Goal: Task Accomplishment & Management: Complete application form

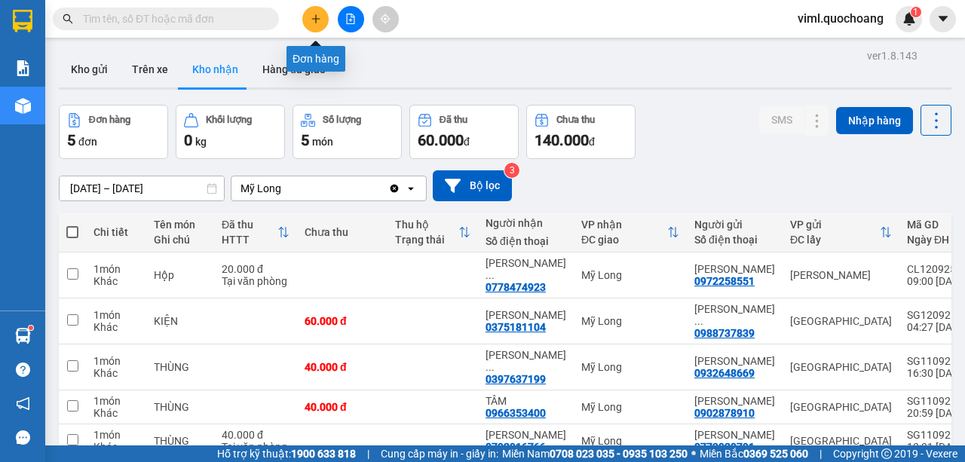
click at [310, 18] on icon "plus" at bounding box center [315, 19] width 11 height 11
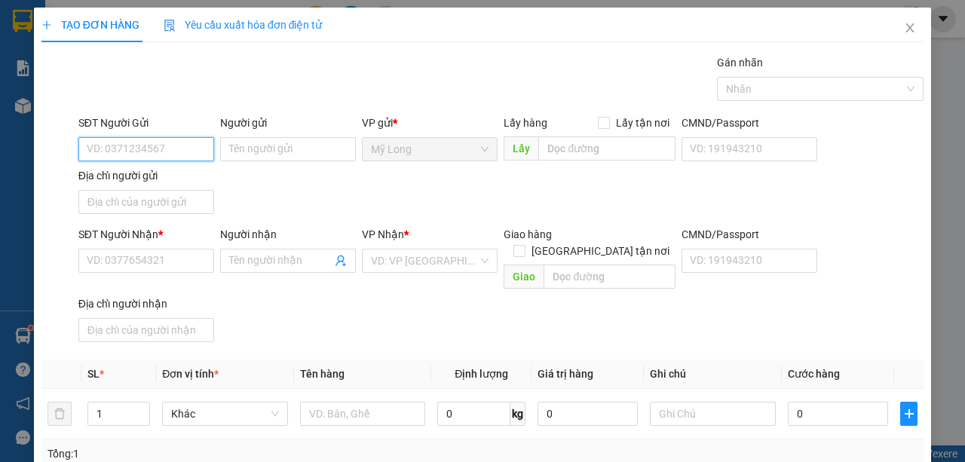
click at [155, 148] on input "SĐT Người Gửi" at bounding box center [146, 149] width 136 height 24
click at [128, 152] on input "SĐT Người Gửi" at bounding box center [146, 149] width 136 height 24
type input "0909163545"
click at [187, 185] on div "0909163545 - HỒ THỊ DIỆU" at bounding box center [161, 178] width 148 height 17
type input "[PERSON_NAME]"
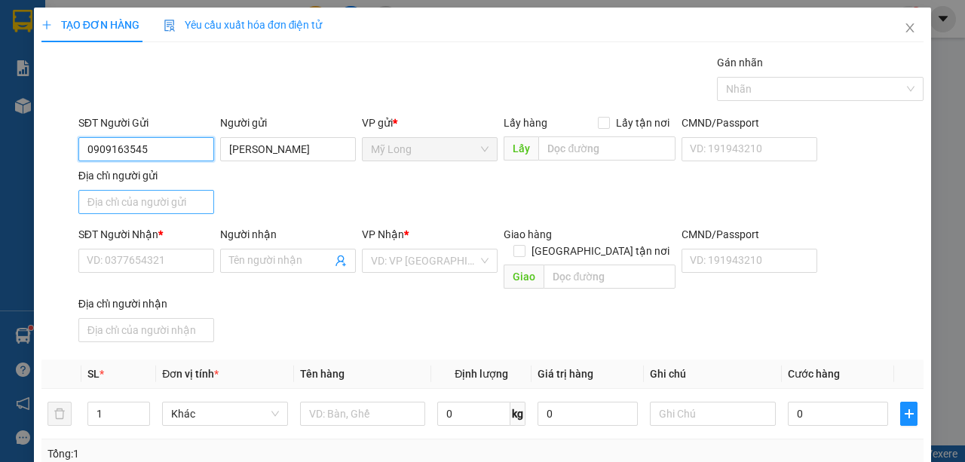
type input "0909163545"
click at [180, 205] on input "Địa chỉ người gửi" at bounding box center [146, 202] width 136 height 24
type input "A"
type input "Â"
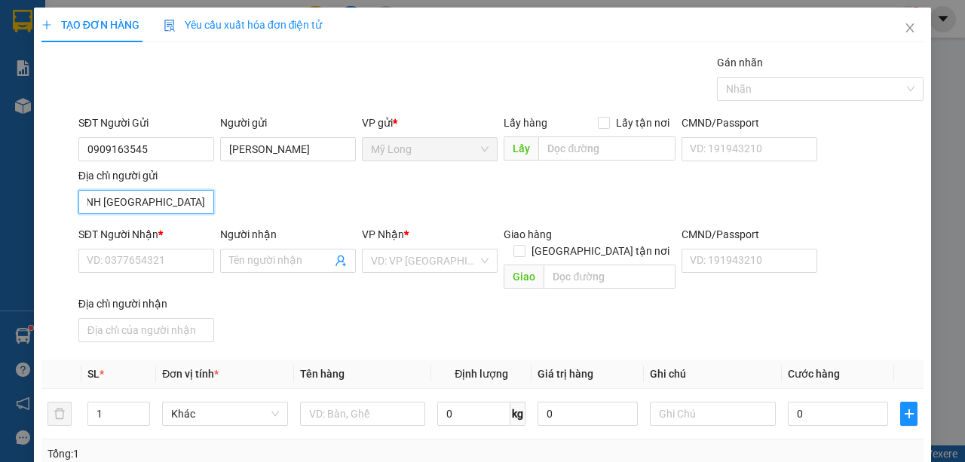
scroll to position [0, 54]
type input "ẤP BÌNH HÒA MỸ HIỆP ĐỒNG THÁP"
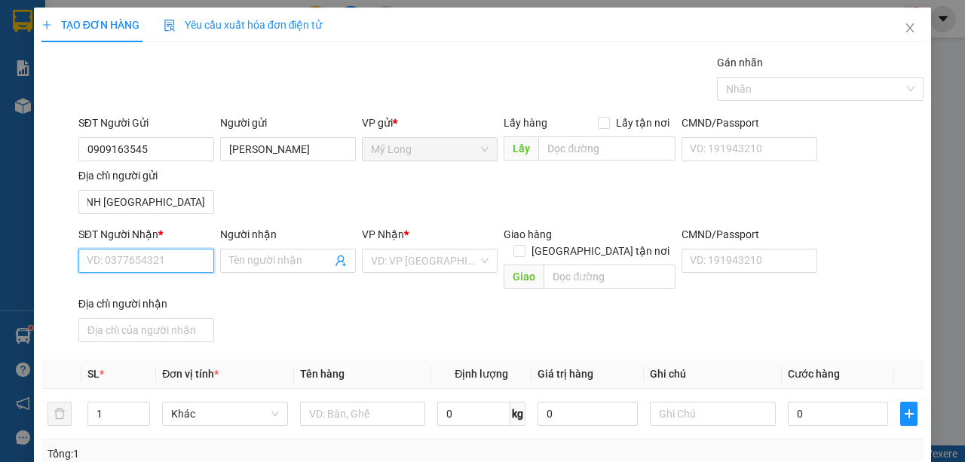
click at [188, 259] on input "SĐT Người Nhận *" at bounding box center [146, 261] width 136 height 24
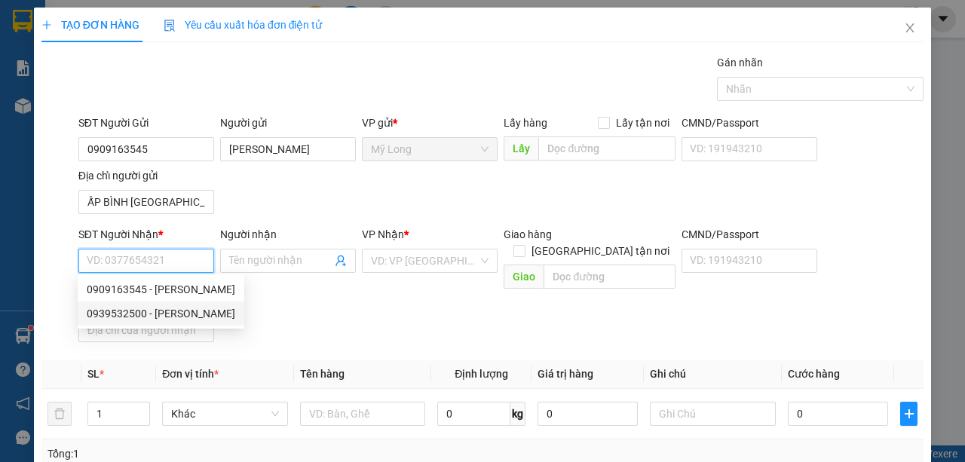
click at [235, 316] on div "0939532500 - NGUYỄN THỊ THÚY KIỀU" at bounding box center [161, 313] width 148 height 17
type input "0939532500"
type input "NGUYỄN THỊ THÚY KIỀU"
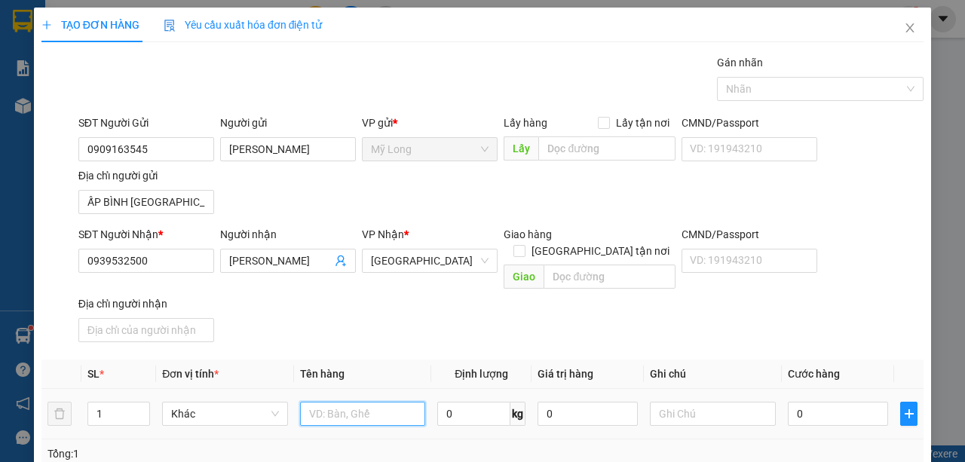
click at [383, 404] on input "text" at bounding box center [363, 414] width 126 height 24
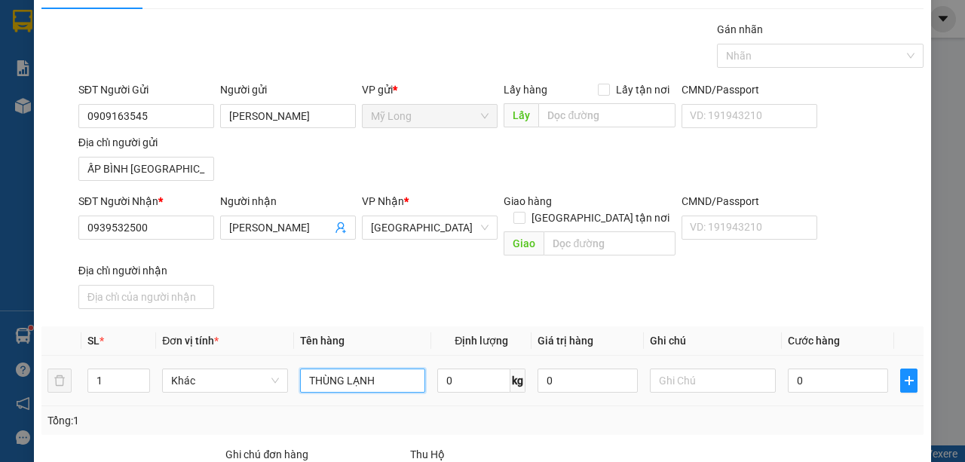
scroll to position [50, 0]
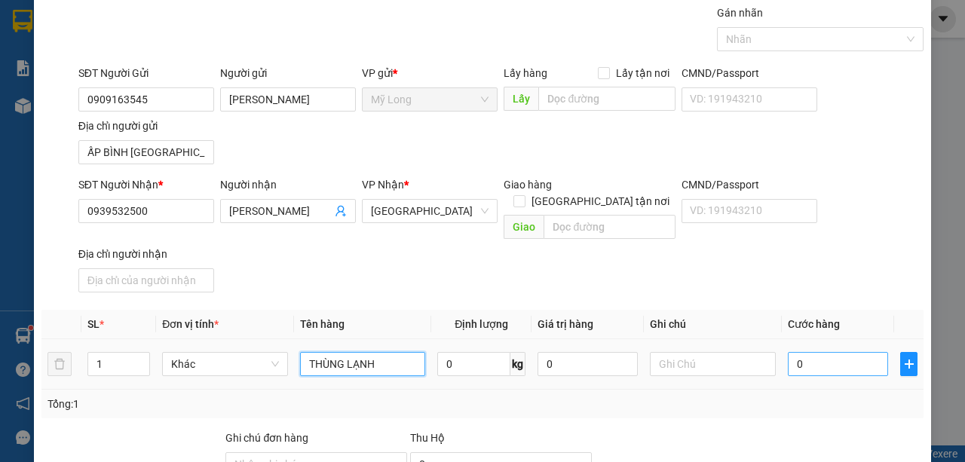
type input "THÙNG LẠNH"
click at [834, 352] on input "0" at bounding box center [838, 364] width 100 height 24
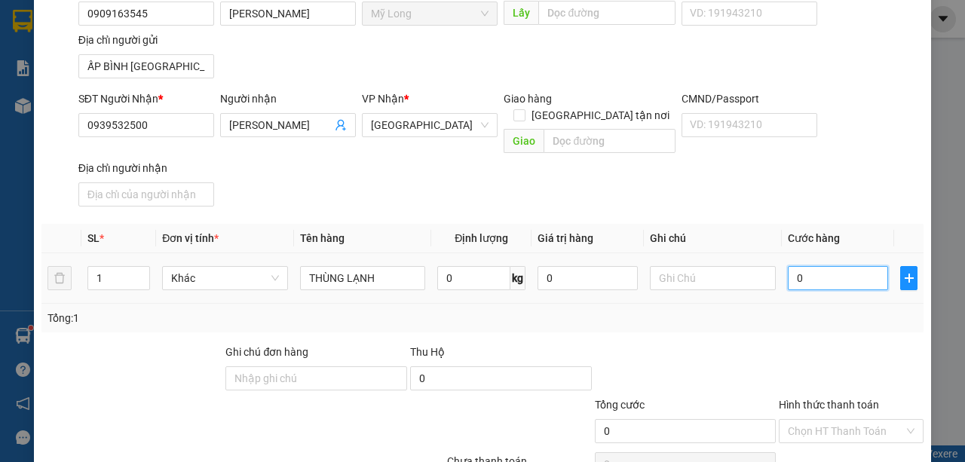
scroll to position [151, 0]
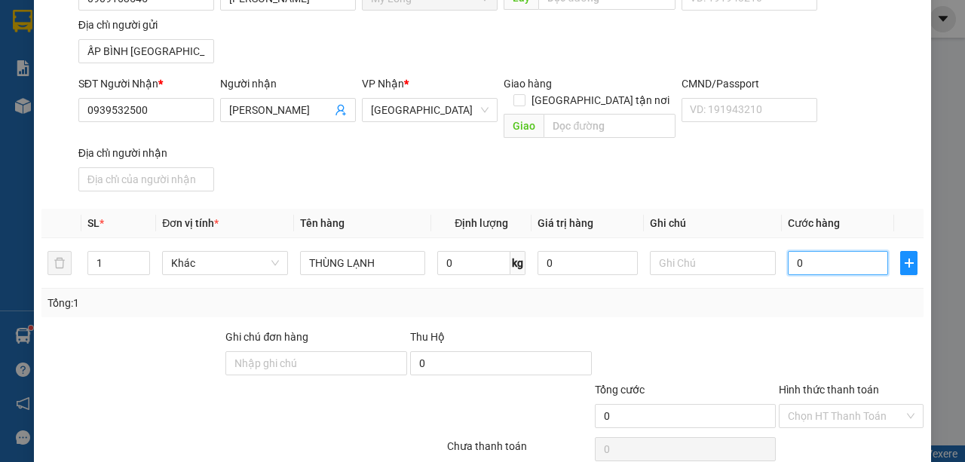
type input "4"
type input "40"
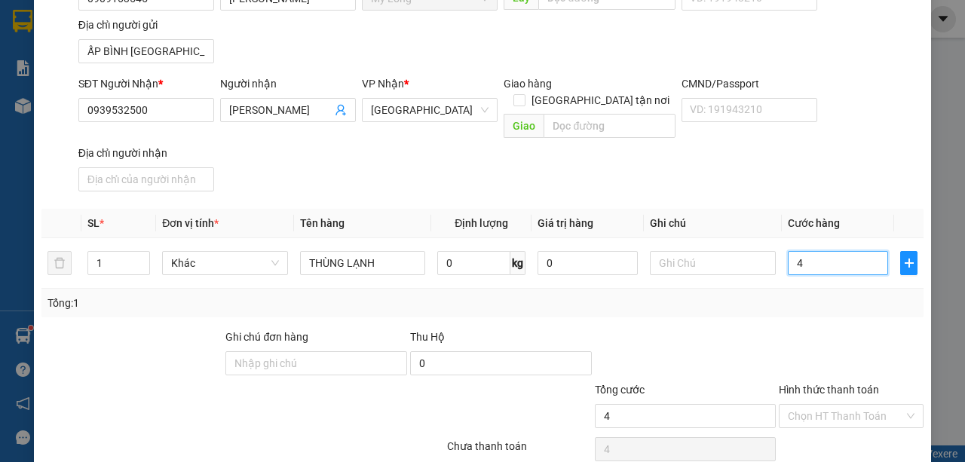
type input "40"
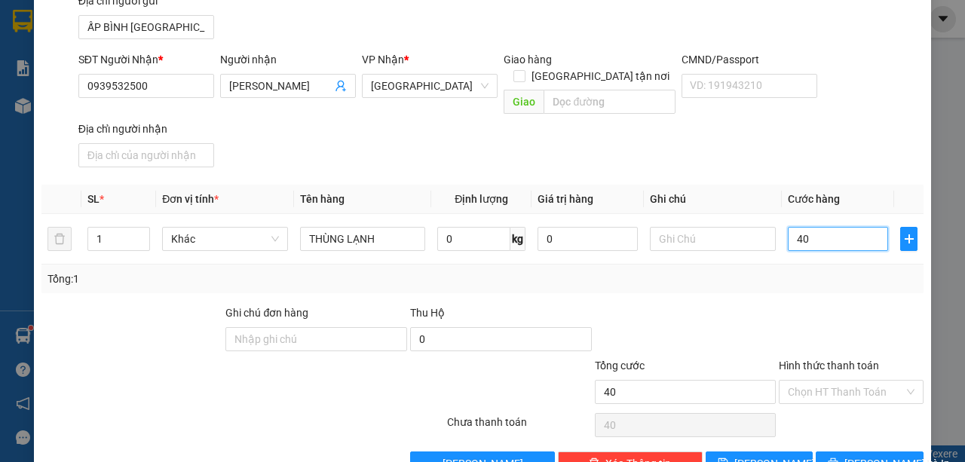
scroll to position [198, 0]
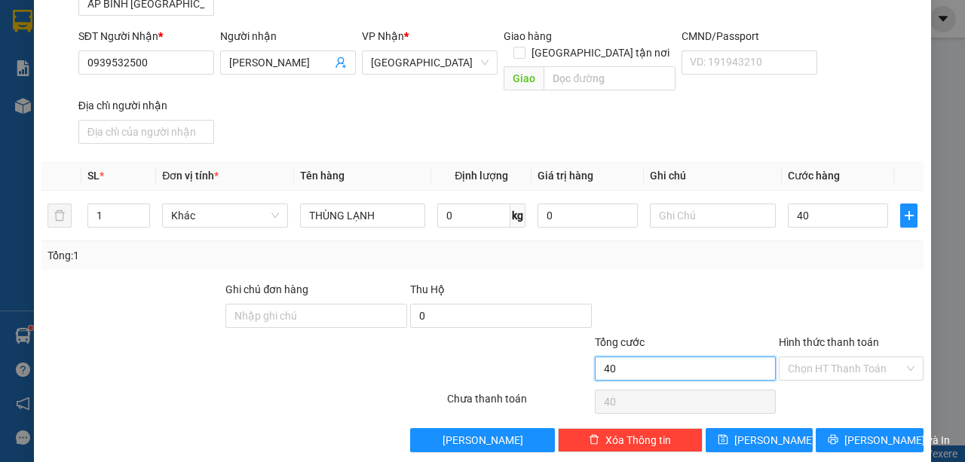
type input "40.000"
click at [739, 356] on input "40.000" at bounding box center [686, 368] width 182 height 24
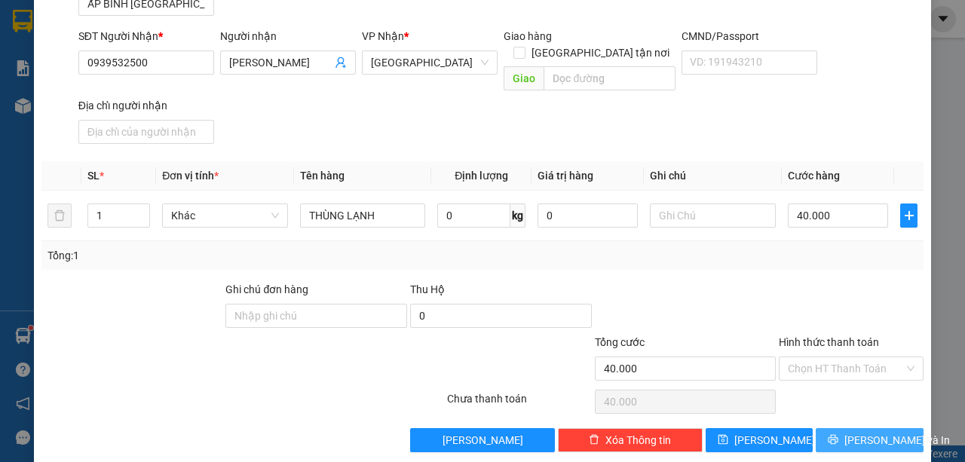
click at [865, 428] on button "Lưu và In" at bounding box center [869, 440] width 108 height 24
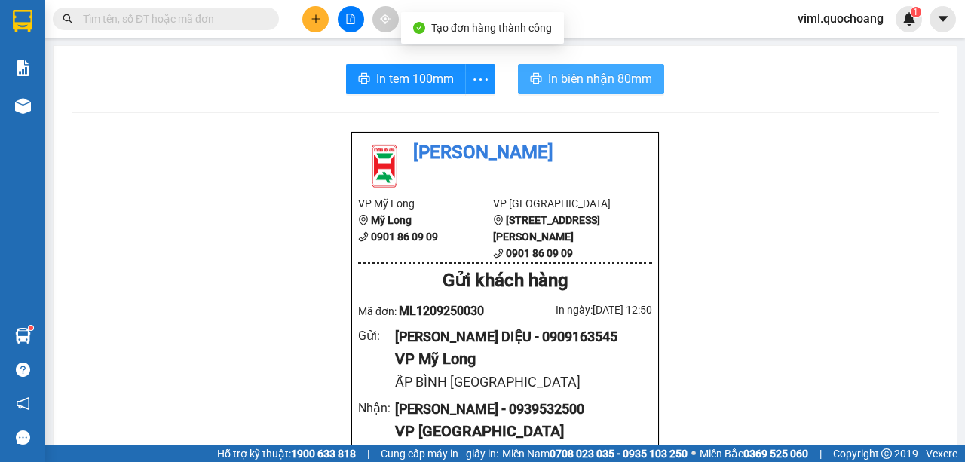
click at [532, 77] on icon "printer" at bounding box center [536, 78] width 11 height 11
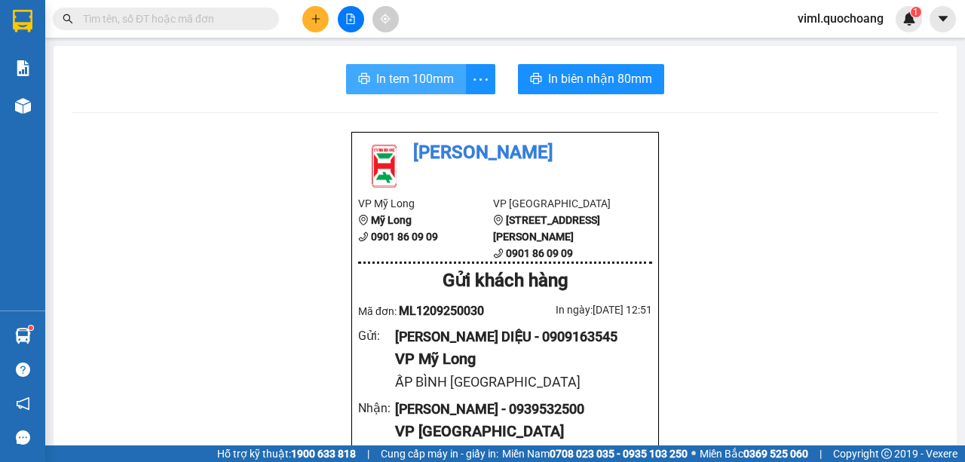
click at [425, 79] on span "In tem 100mm" at bounding box center [415, 78] width 78 height 19
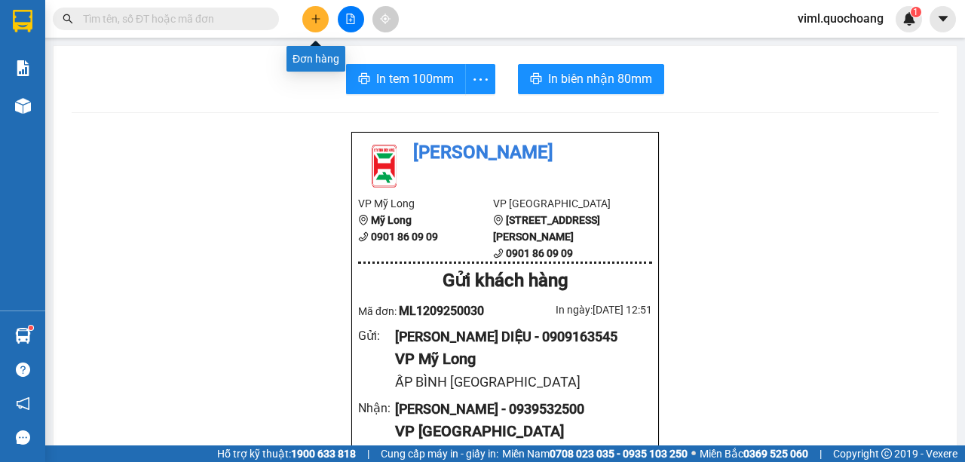
click at [315, 29] on button at bounding box center [315, 19] width 26 height 26
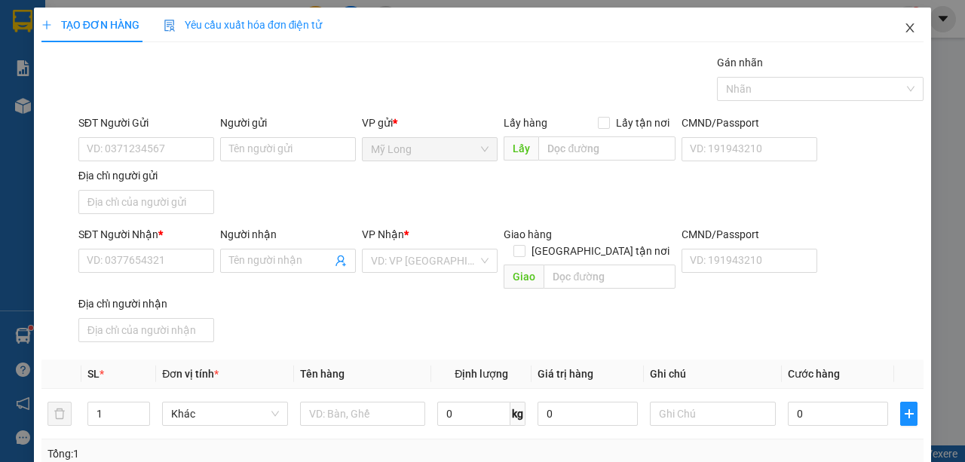
click at [904, 27] on icon "close" at bounding box center [910, 28] width 12 height 12
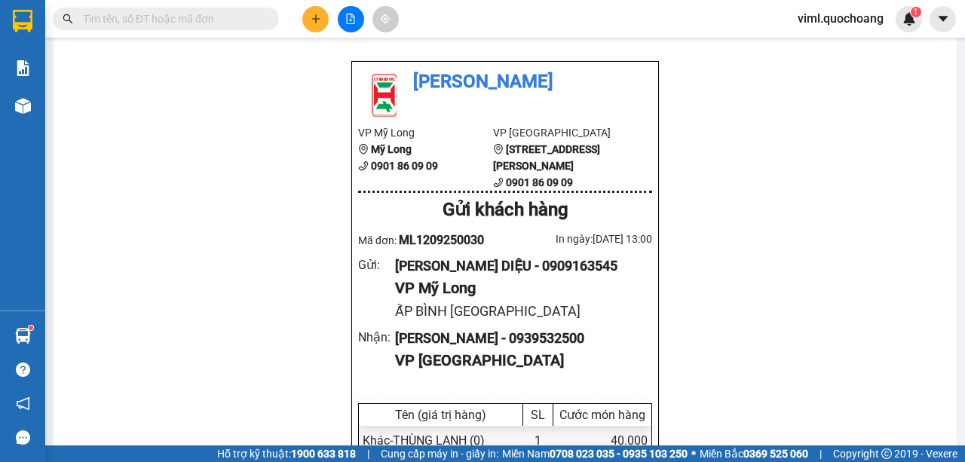
scroll to position [100, 0]
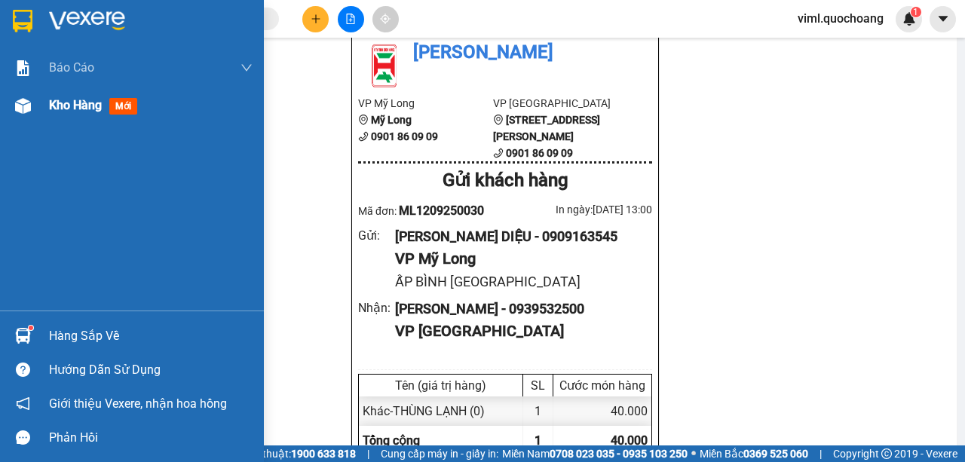
click at [8, 102] on div "Kho hàng mới" at bounding box center [132, 106] width 264 height 38
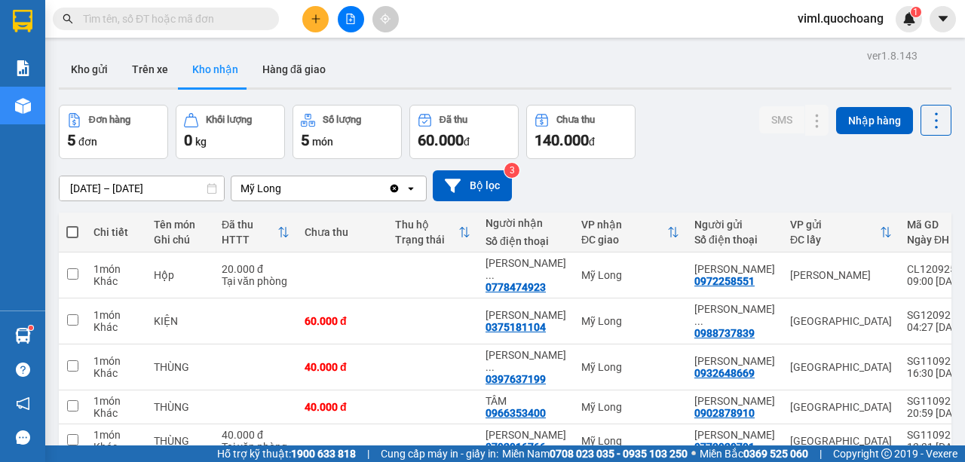
click at [209, 77] on button "Kho nhận" at bounding box center [215, 69] width 70 height 36
click at [143, 20] on input "text" at bounding box center [172, 19] width 178 height 17
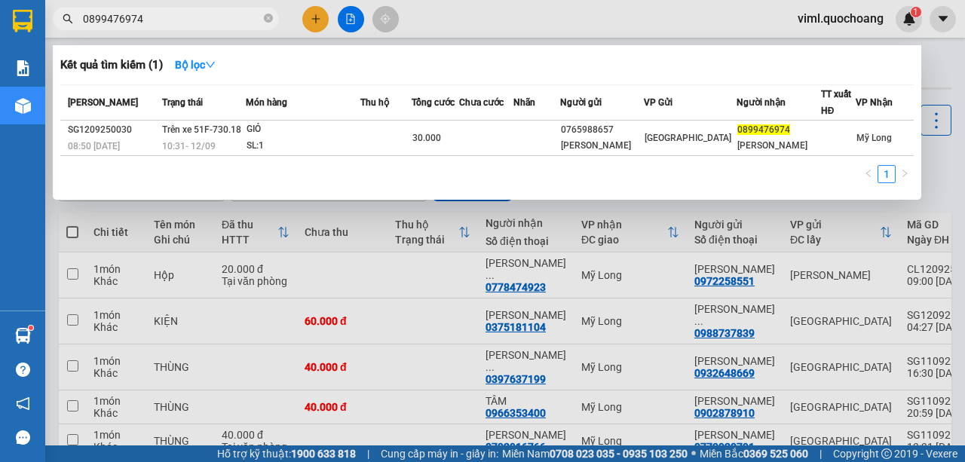
type input "0899476974"
click at [540, 14] on div at bounding box center [482, 231] width 965 height 462
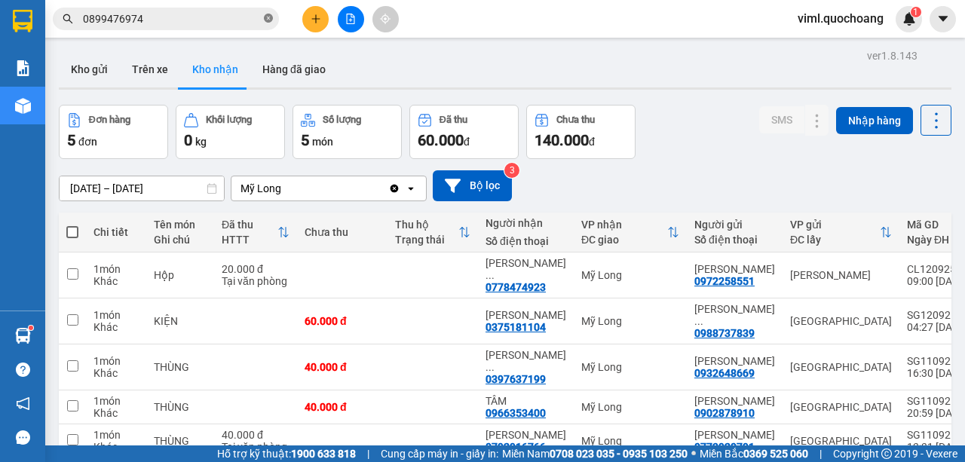
click at [267, 20] on icon "close-circle" at bounding box center [268, 18] width 9 height 9
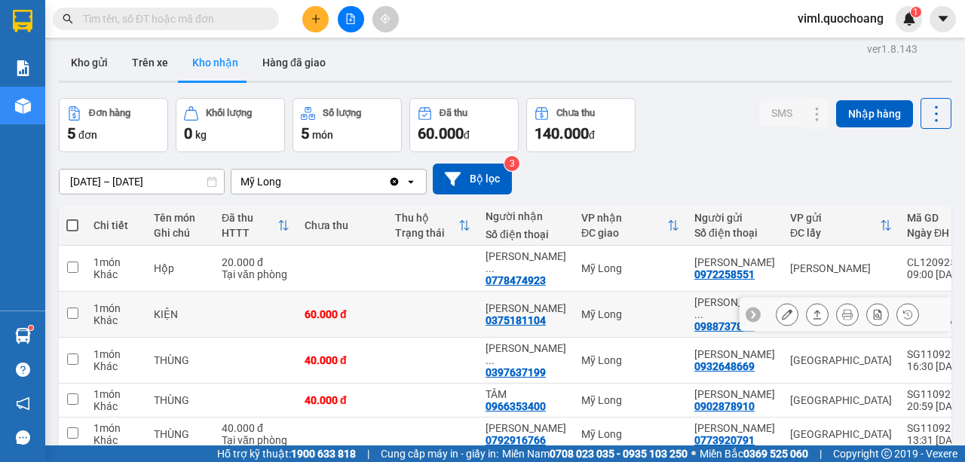
scroll to position [5, 0]
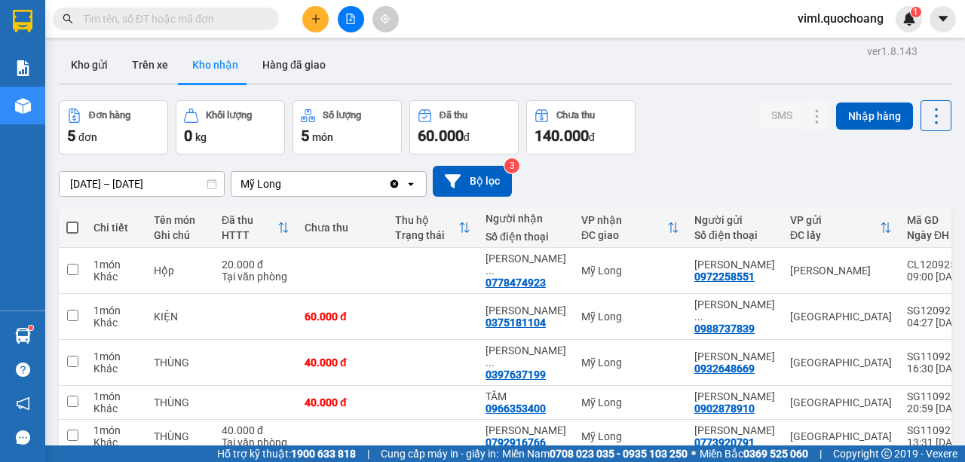
click at [103, 191] on div "ver 1.8.143 Kho gửi Trên xe Kho nhận Hàng đã giao Đơn hàng 5 đơn Khối lượng 0 k…" at bounding box center [505, 274] width 904 height 467
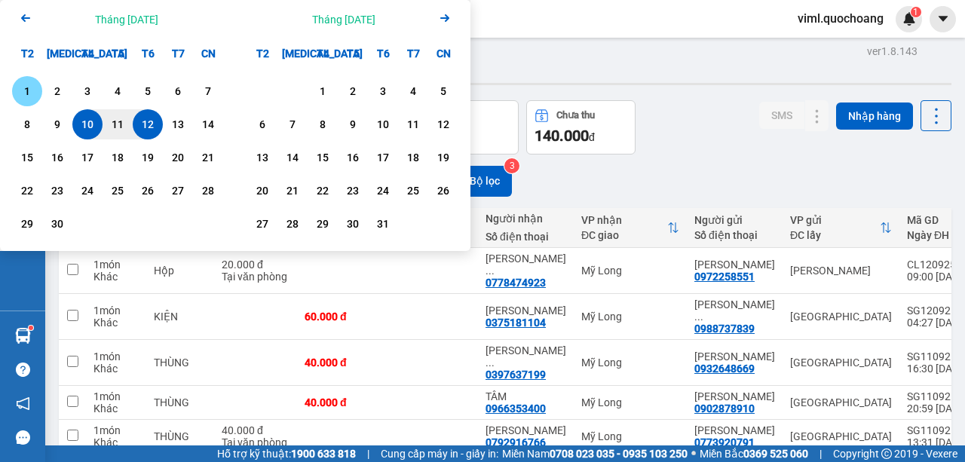
click at [29, 93] on div "1" at bounding box center [27, 91] width 21 height 18
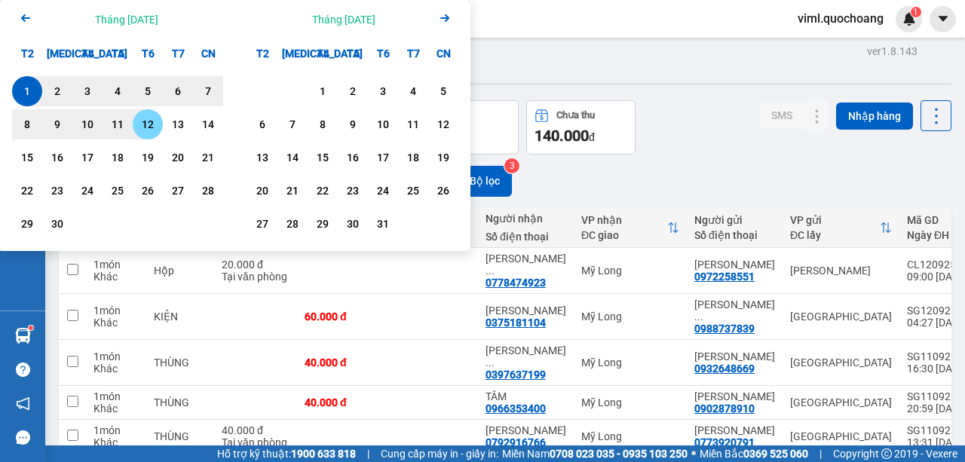
click at [158, 131] on div "12" at bounding box center [147, 124] width 21 height 18
type input "01/09/2025 – 12/09/2025"
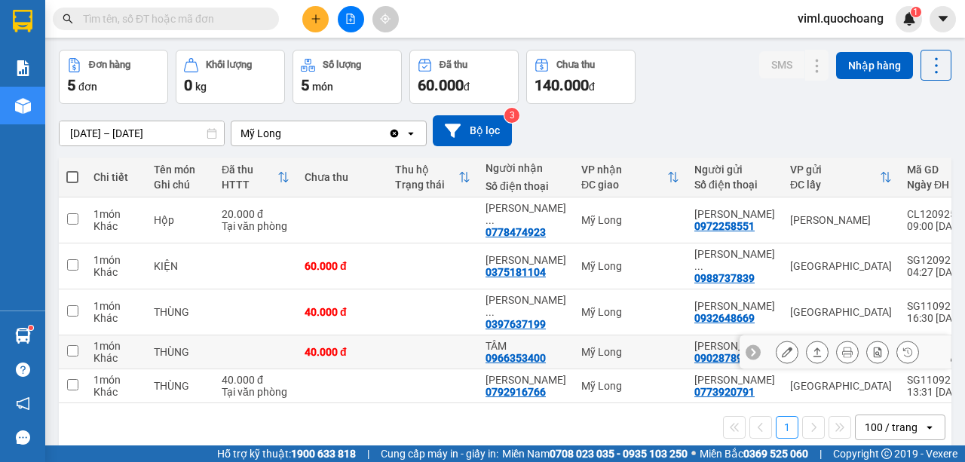
scroll to position [106, 0]
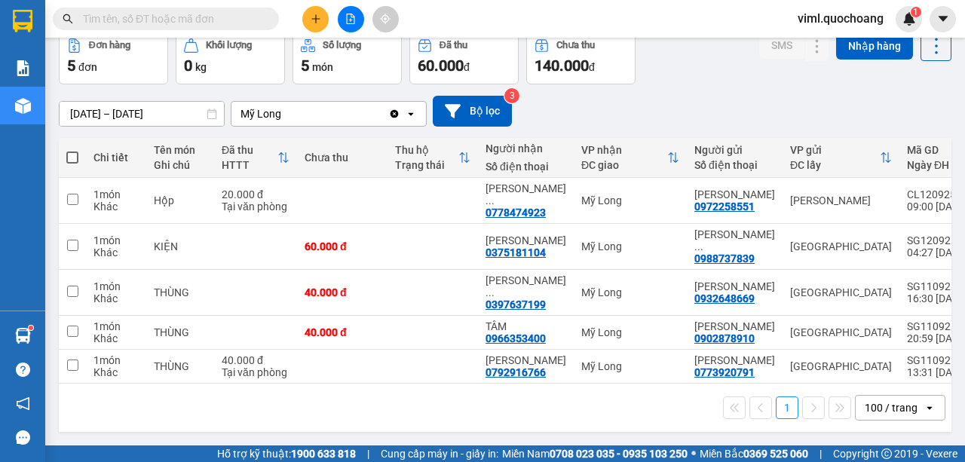
click at [809, 20] on span "viml.quochoang" at bounding box center [840, 18] width 110 height 19
click at [822, 41] on span "Đăng xuất" at bounding box center [846, 46] width 79 height 17
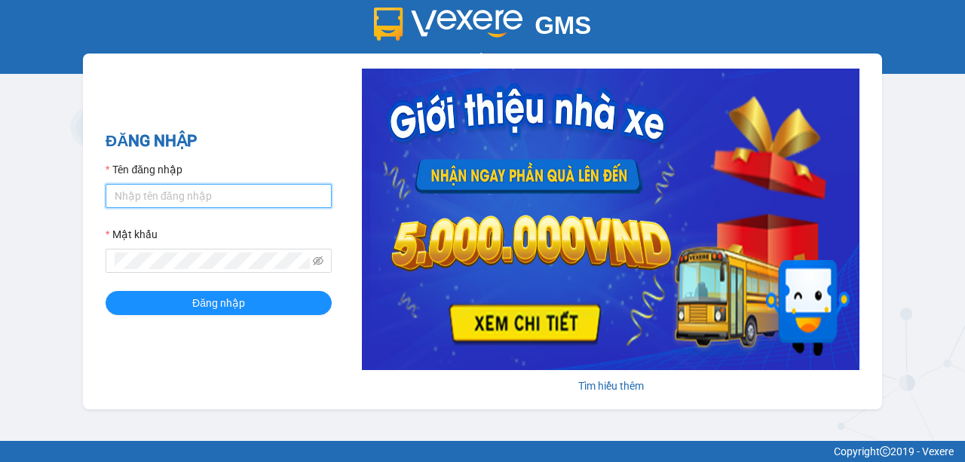
click at [232, 202] on input "Tên đăng nhập" at bounding box center [219, 196] width 226 height 24
type input "V"
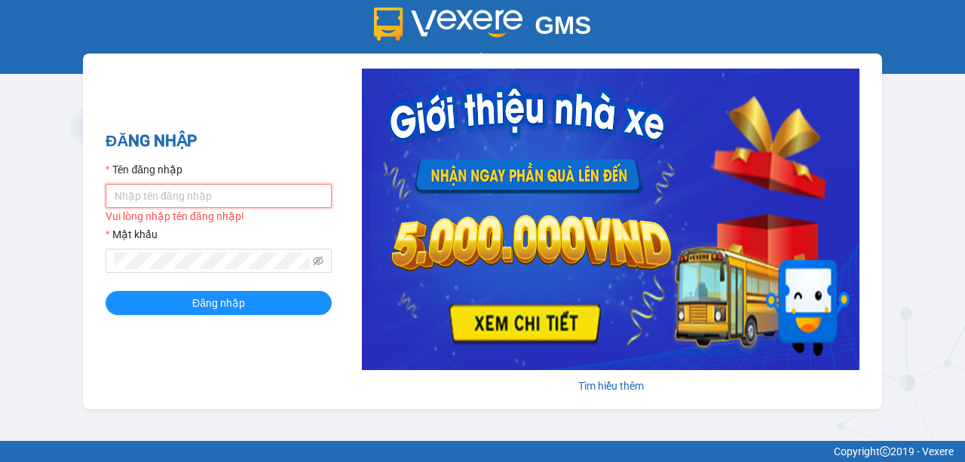
type input "o"
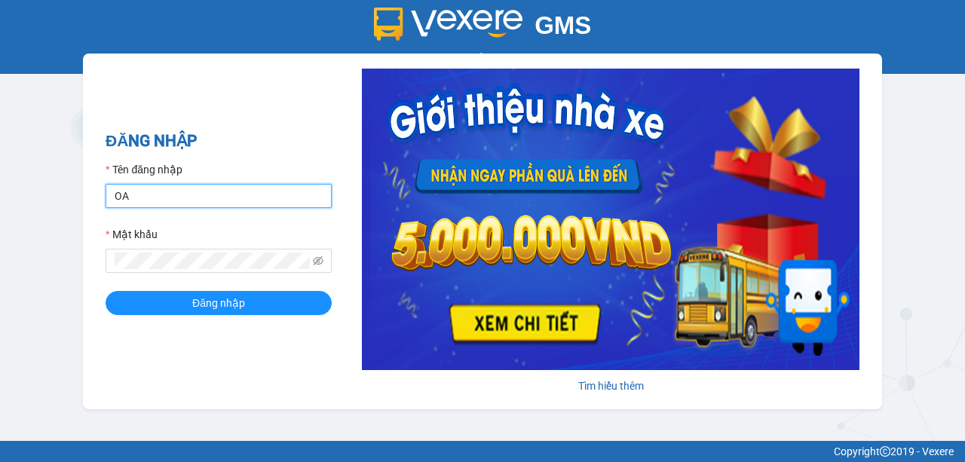
type input "O"
type input "oanhml.quochoang"
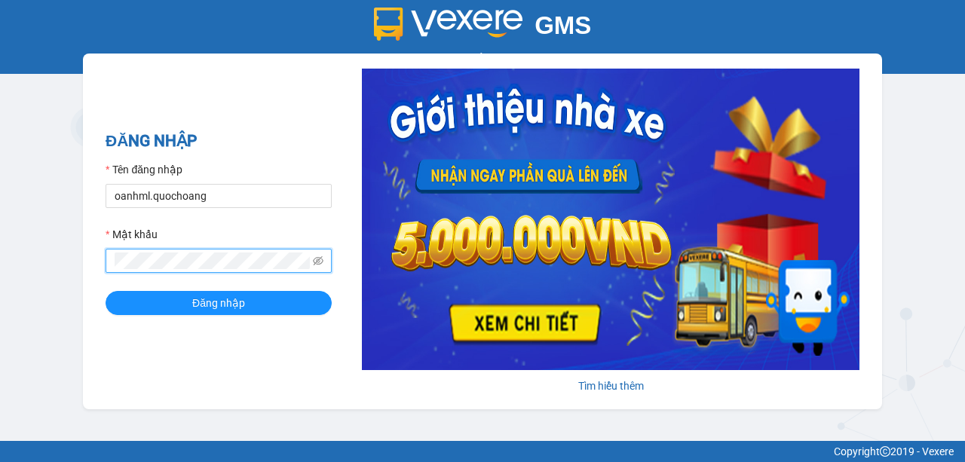
click at [106, 291] on button "Đăng nhập" at bounding box center [219, 303] width 226 height 24
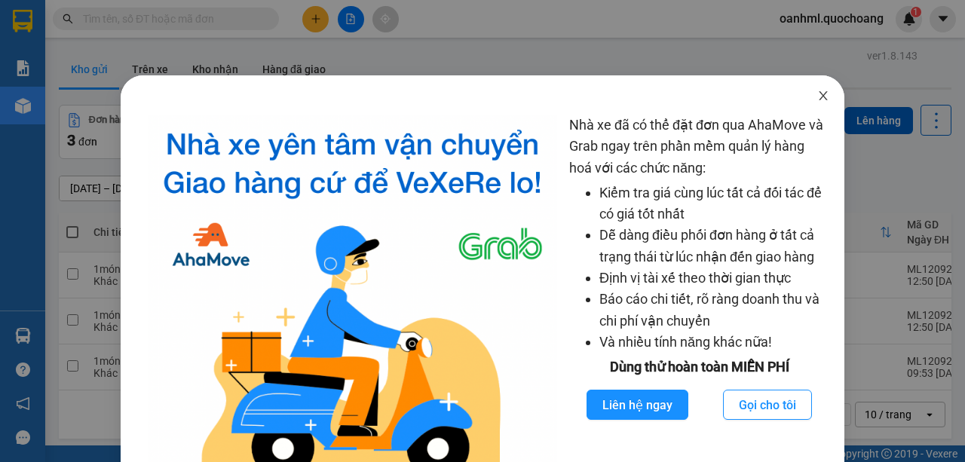
click at [817, 95] on icon "close" at bounding box center [823, 96] width 12 height 12
